Goal: Task Accomplishment & Management: Complete application form

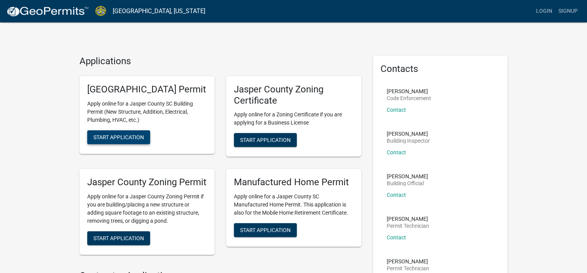
click at [117, 140] on span "Start Application" at bounding box center [118, 137] width 51 height 6
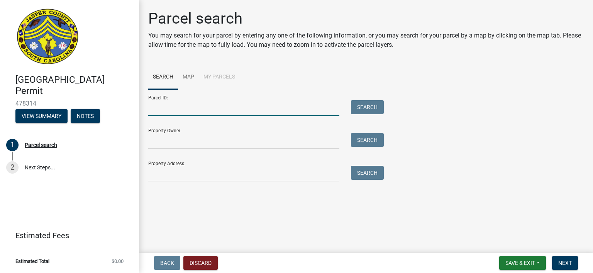
click at [180, 111] on input "Parcel ID:" at bounding box center [243, 108] width 191 height 16
type input "r041-00-03-030"
click at [369, 102] on button "Search" at bounding box center [367, 107] width 33 height 14
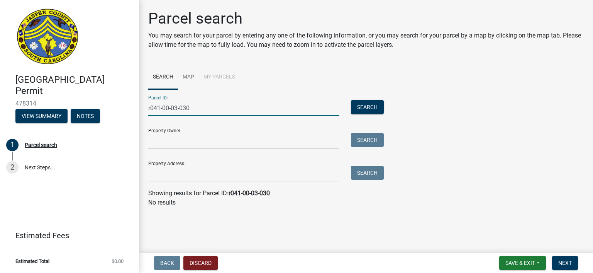
click at [149, 108] on input "r041-00-03-030" at bounding box center [243, 108] width 191 height 16
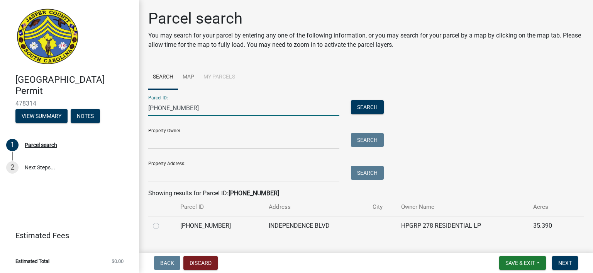
type input "[PHONE_NUMBER]"
click at [154, 229] on div at bounding box center [162, 225] width 18 height 9
click at [162, 221] on label at bounding box center [162, 221] width 0 height 0
click at [162, 225] on input "radio" at bounding box center [164, 223] width 5 height 5
radio input "true"
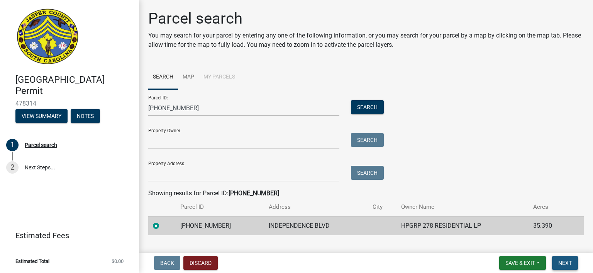
click at [561, 262] on span "Next" at bounding box center [565, 262] width 14 height 6
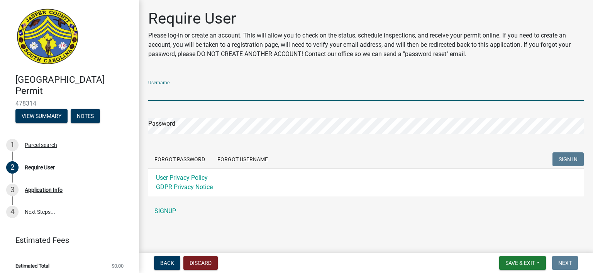
click at [202, 94] on input "Username" at bounding box center [366, 93] width 436 height 16
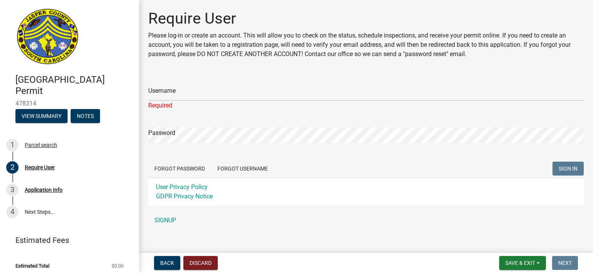
click at [164, 211] on div "Username Required Password Forgot Password Forgot Username SIGN IN User Privacy…" at bounding box center [366, 151] width 436 height 154
click at [168, 219] on link "SIGNUP" at bounding box center [366, 219] width 436 height 15
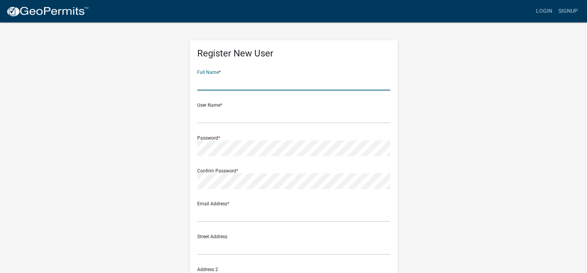
click at [244, 84] on input "text" at bounding box center [293, 83] width 193 height 16
type input "a"
type input "AARON THIELEMIER"
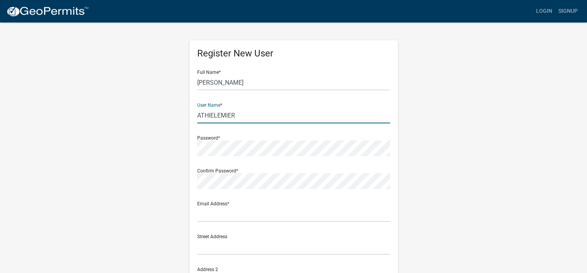
type input "ATHIELEMIER"
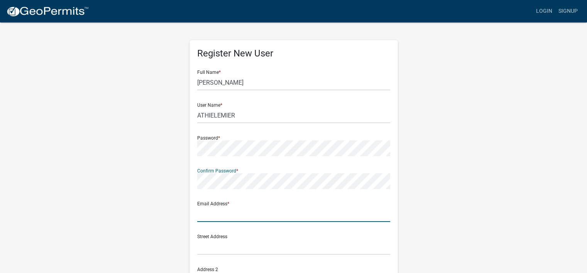
click at [211, 219] on input "text" at bounding box center [293, 214] width 193 height 16
type input "AARON@NIXCONSTRUCTION.COM"
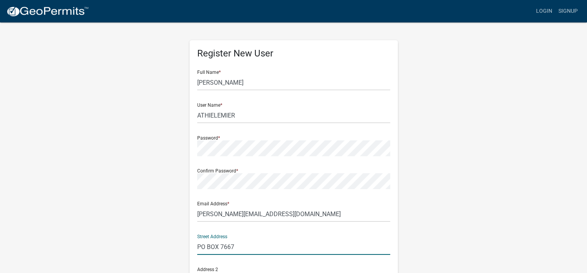
type input "PO BOX 7667"
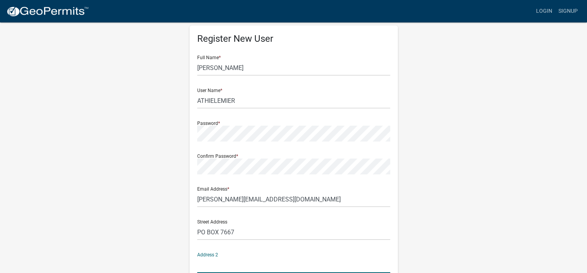
scroll to position [162, 0]
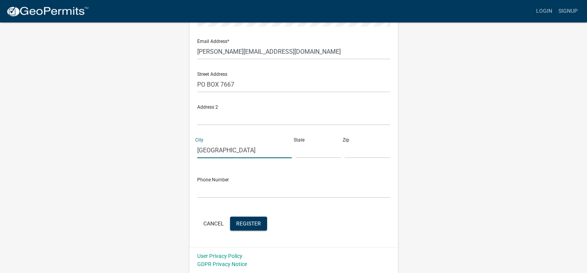
type input "HILTON HEAD ISLAND"
type input "SC"
type input "29938"
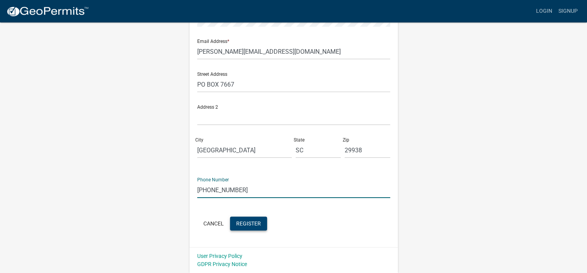
type input "843-415-5737"
click at [247, 225] on span "Register" at bounding box center [248, 223] width 25 height 6
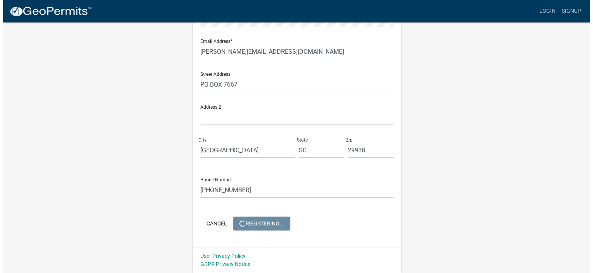
scroll to position [0, 0]
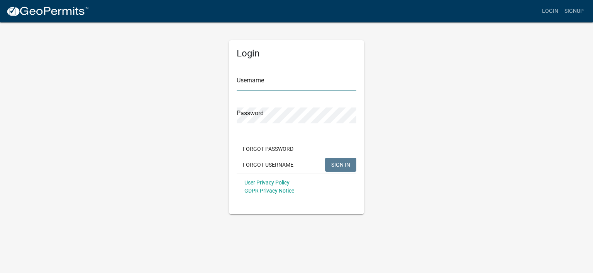
type input "ATHIELEMIER"
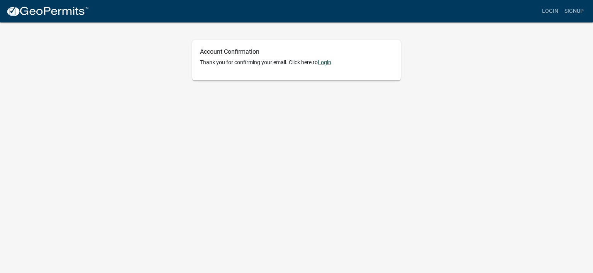
click at [325, 61] on link "Login" at bounding box center [325, 62] width 14 height 6
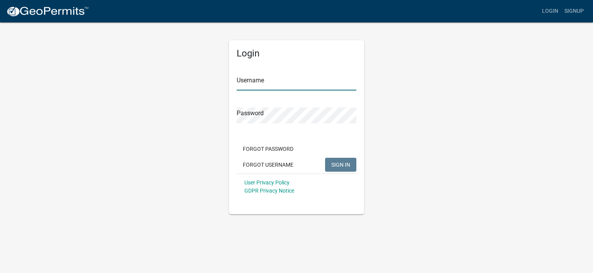
type input "ATHIELEMIER"
click at [286, 86] on input "ATHIELEMIER" at bounding box center [297, 83] width 120 height 16
click at [345, 159] on button "SIGN IN" at bounding box center [340, 165] width 31 height 14
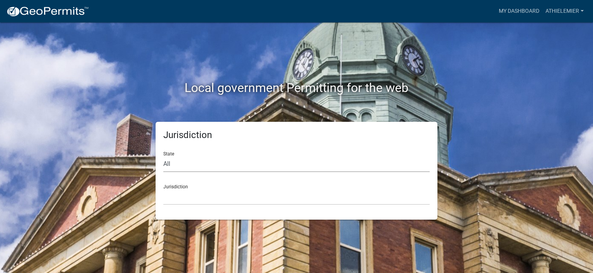
click at [197, 166] on select "All [US_STATE] [US_STATE] [US_STATE] [US_STATE] [US_STATE] [US_STATE] [US_STATE…" at bounding box center [296, 164] width 266 height 16
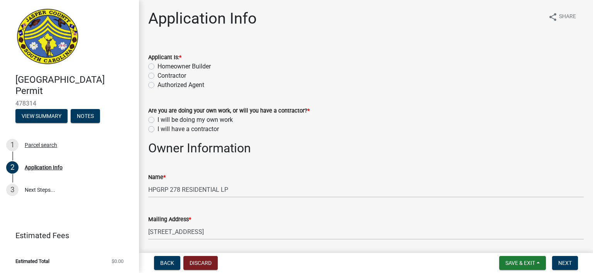
click at [158, 76] on label "Contractor" at bounding box center [172, 75] width 29 height 9
click at [158, 76] on input "Contractor" at bounding box center [160, 73] width 5 height 5
radio input "true"
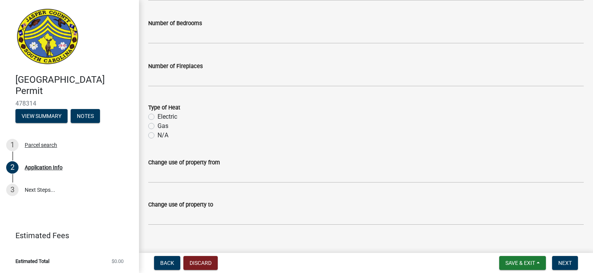
scroll to position [1273, 0]
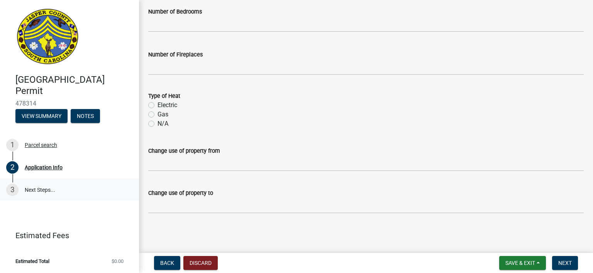
click at [37, 189] on link "3 Next Steps..." at bounding box center [69, 189] width 139 height 22
click at [40, 112] on button "View Summary" at bounding box center [41, 116] width 52 height 14
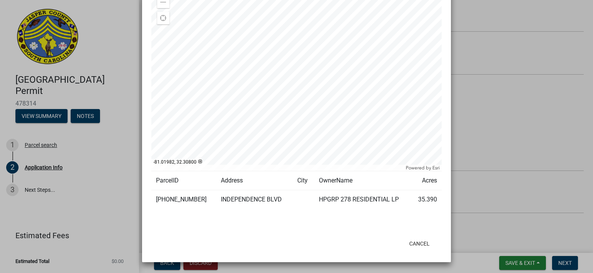
scroll to position [0, 0]
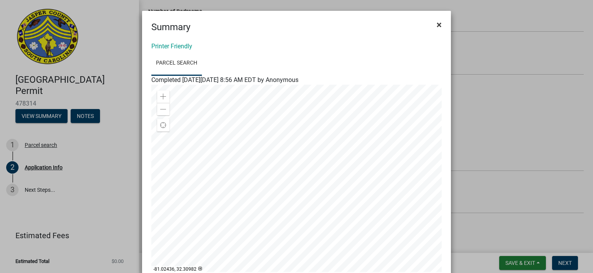
click at [437, 25] on span "×" at bounding box center [439, 24] width 5 height 11
